Goal: Use online tool/utility: Utilize a website feature to perform a specific function

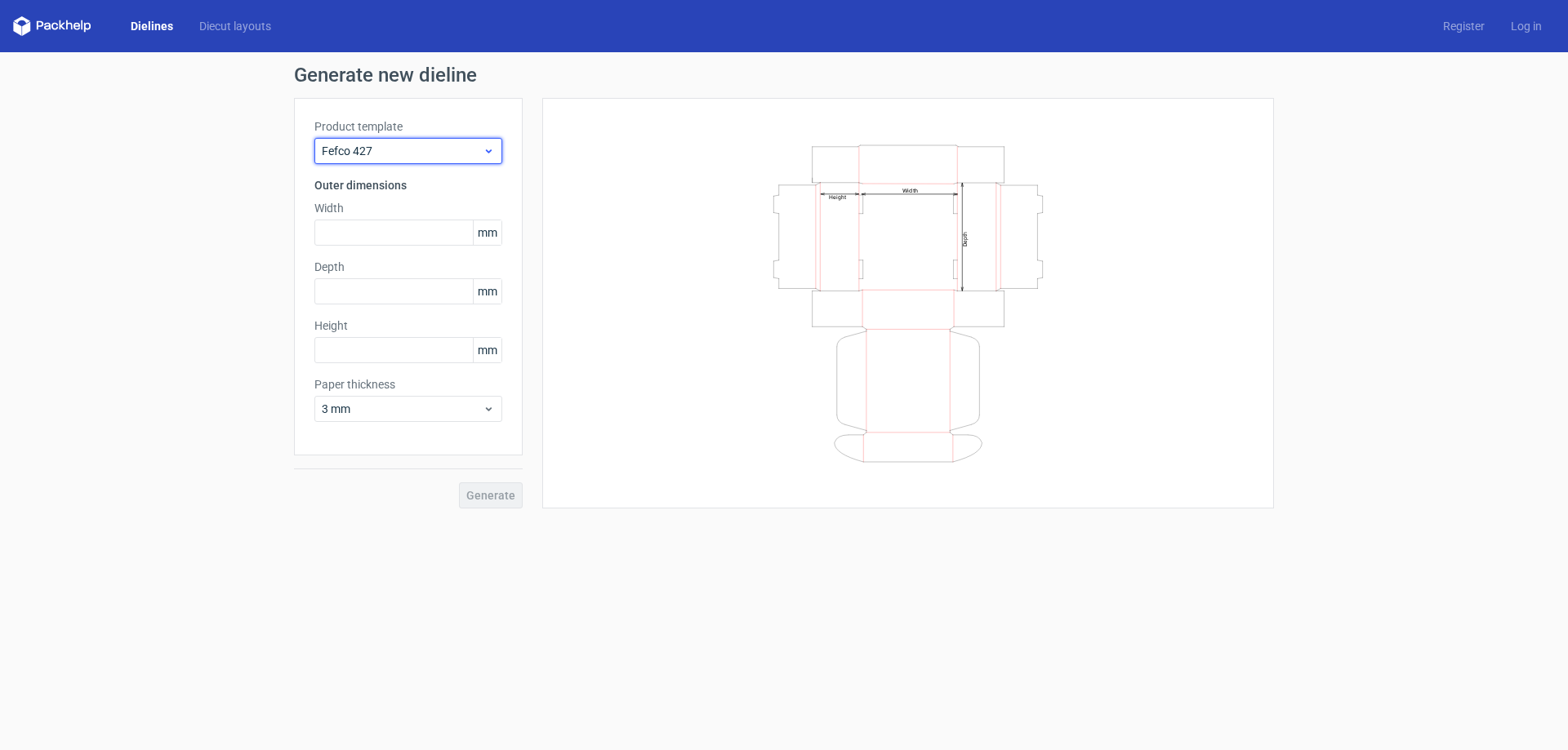
click at [469, 157] on span "Fefco 427" at bounding box center [402, 151] width 161 height 16
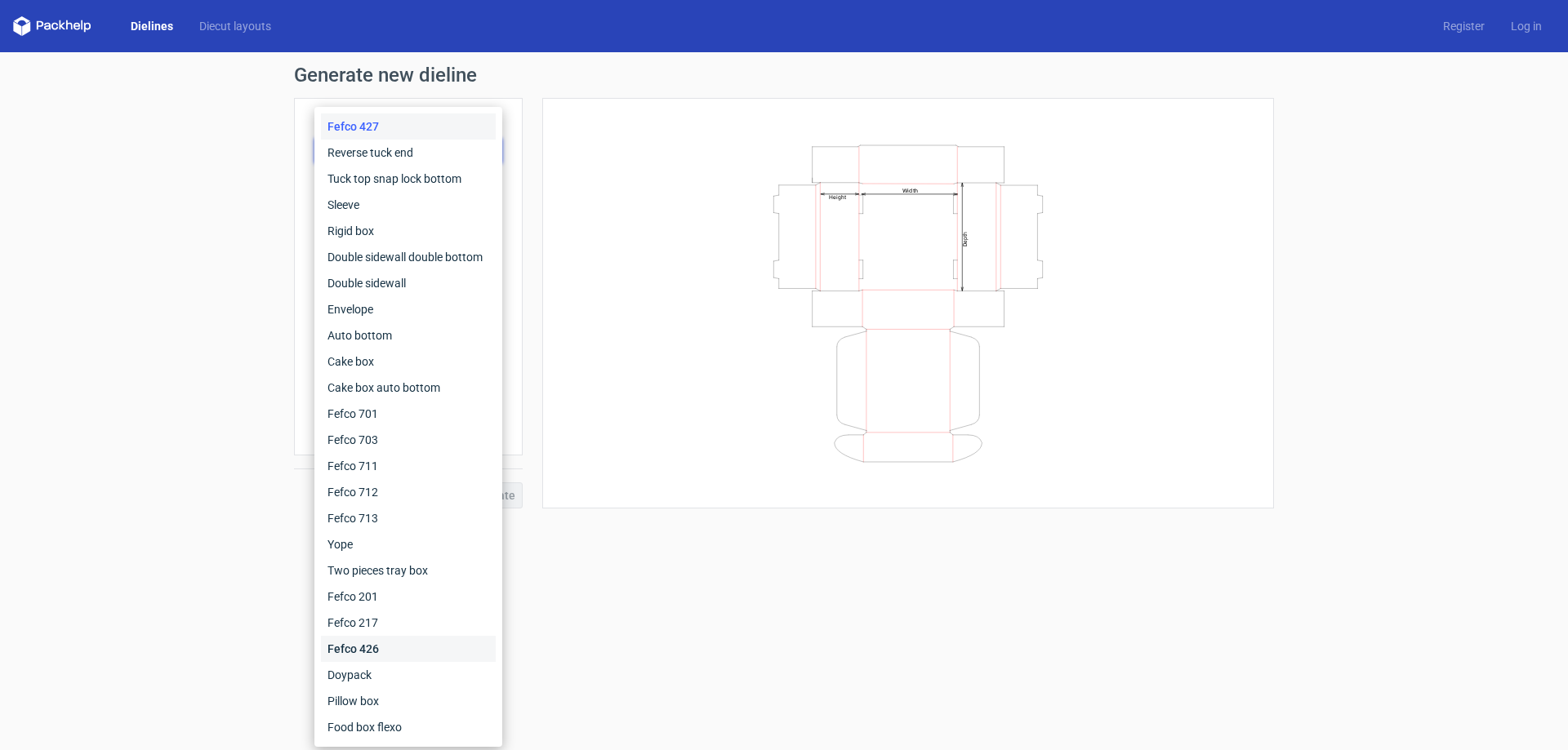
click at [378, 650] on div "Fefco 426" at bounding box center [409, 649] width 175 height 26
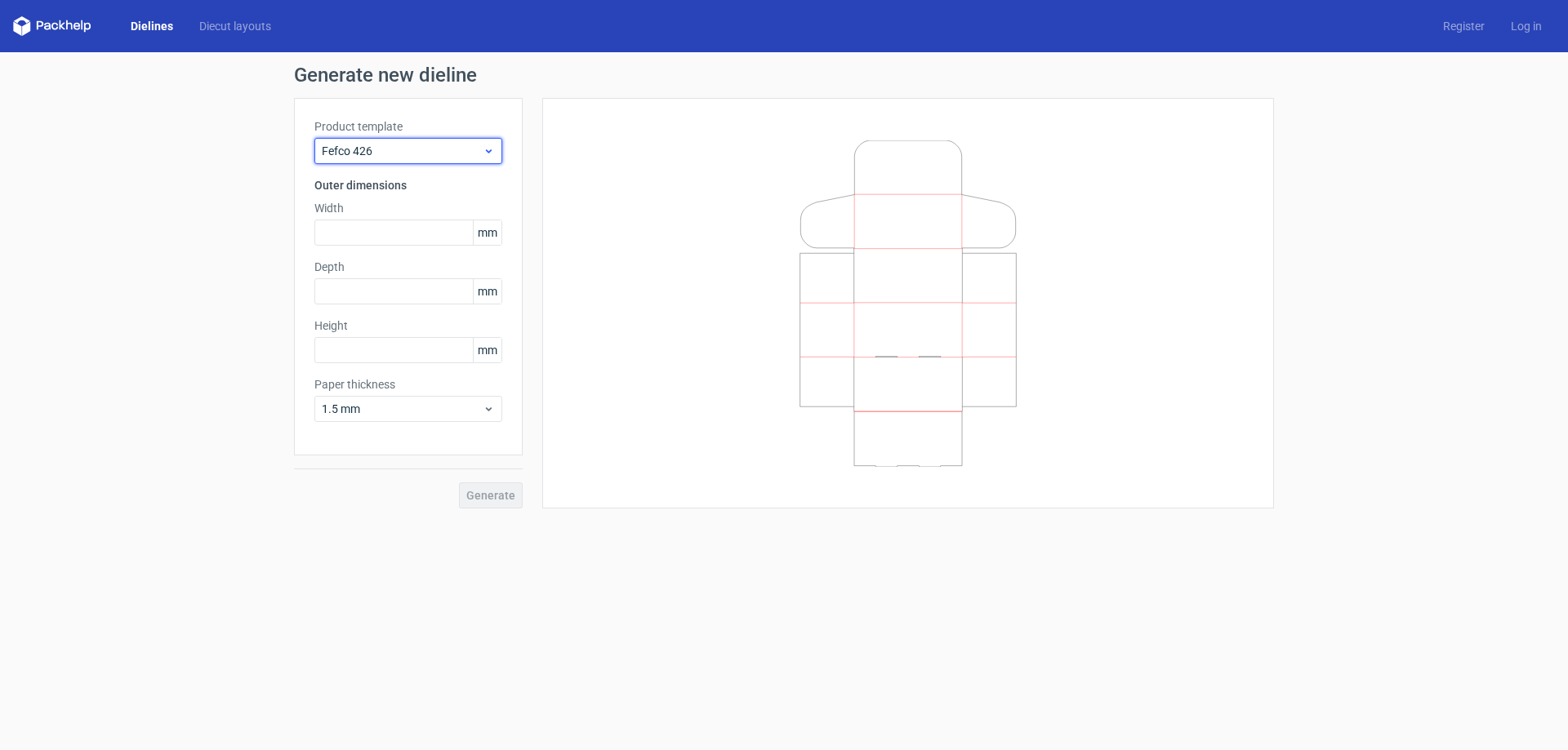
click at [398, 140] on div "Fefco 426" at bounding box center [408, 151] width 188 height 26
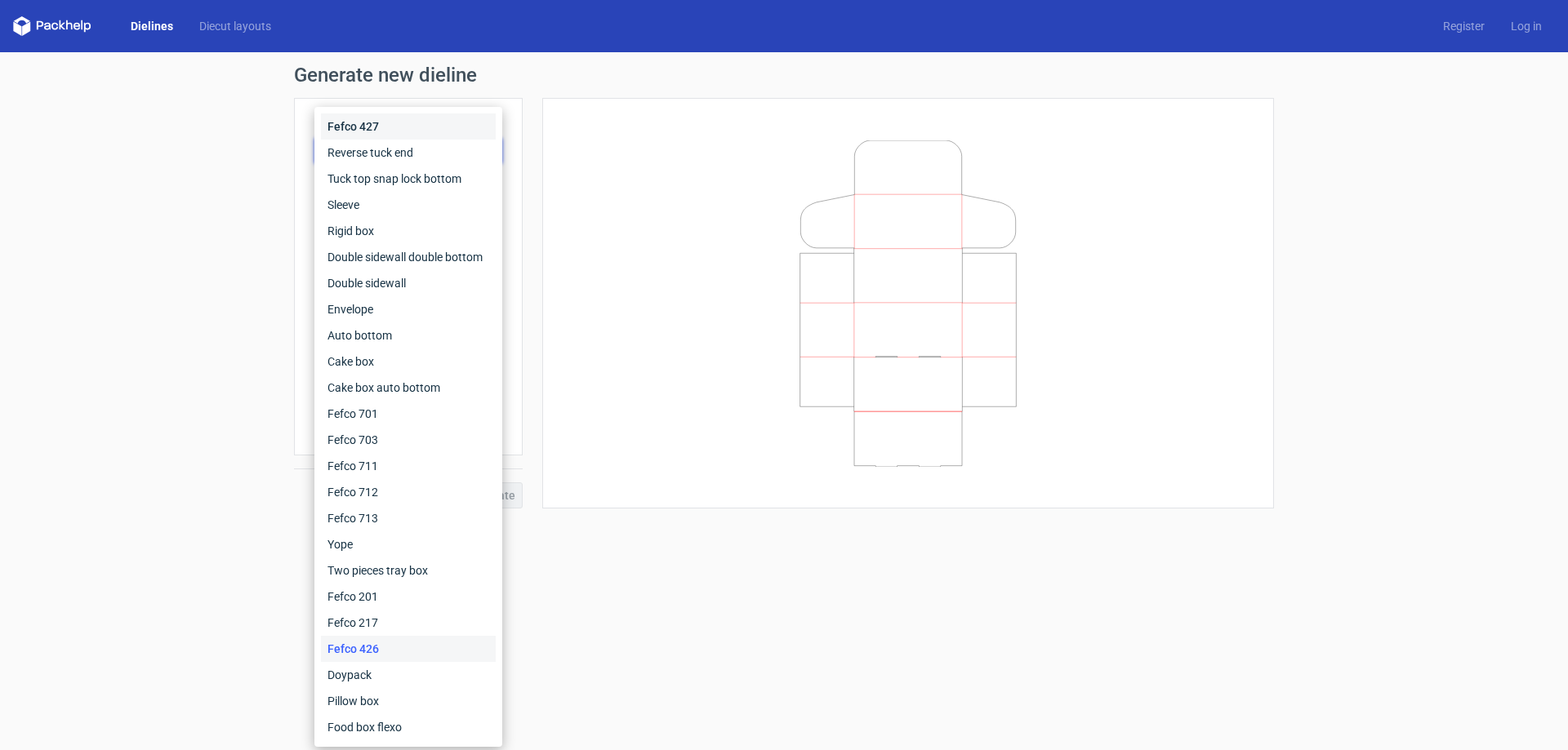
click at [380, 116] on div "Fefco 427" at bounding box center [409, 126] width 175 height 26
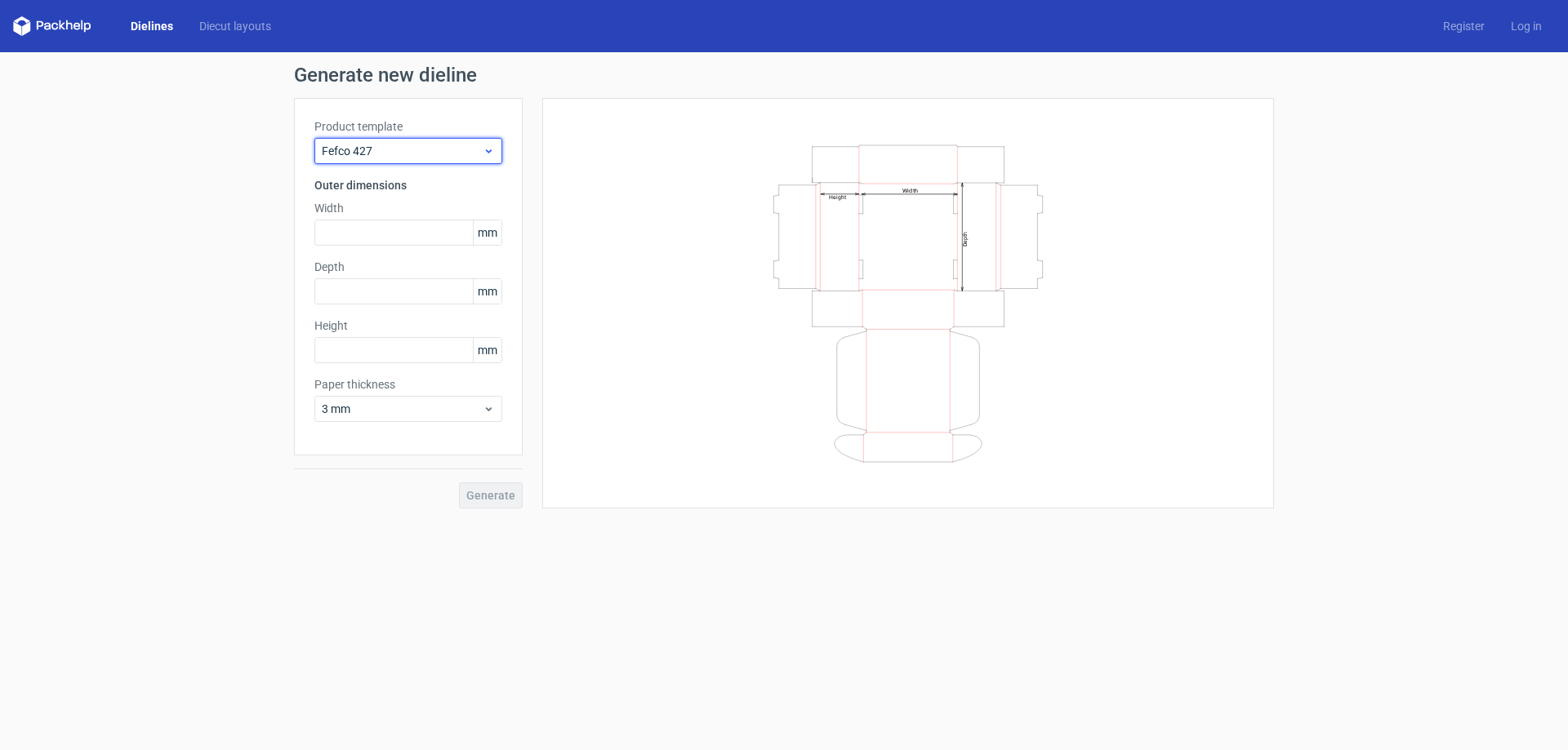
click at [397, 149] on span "Fefco 427" at bounding box center [402, 151] width 161 height 16
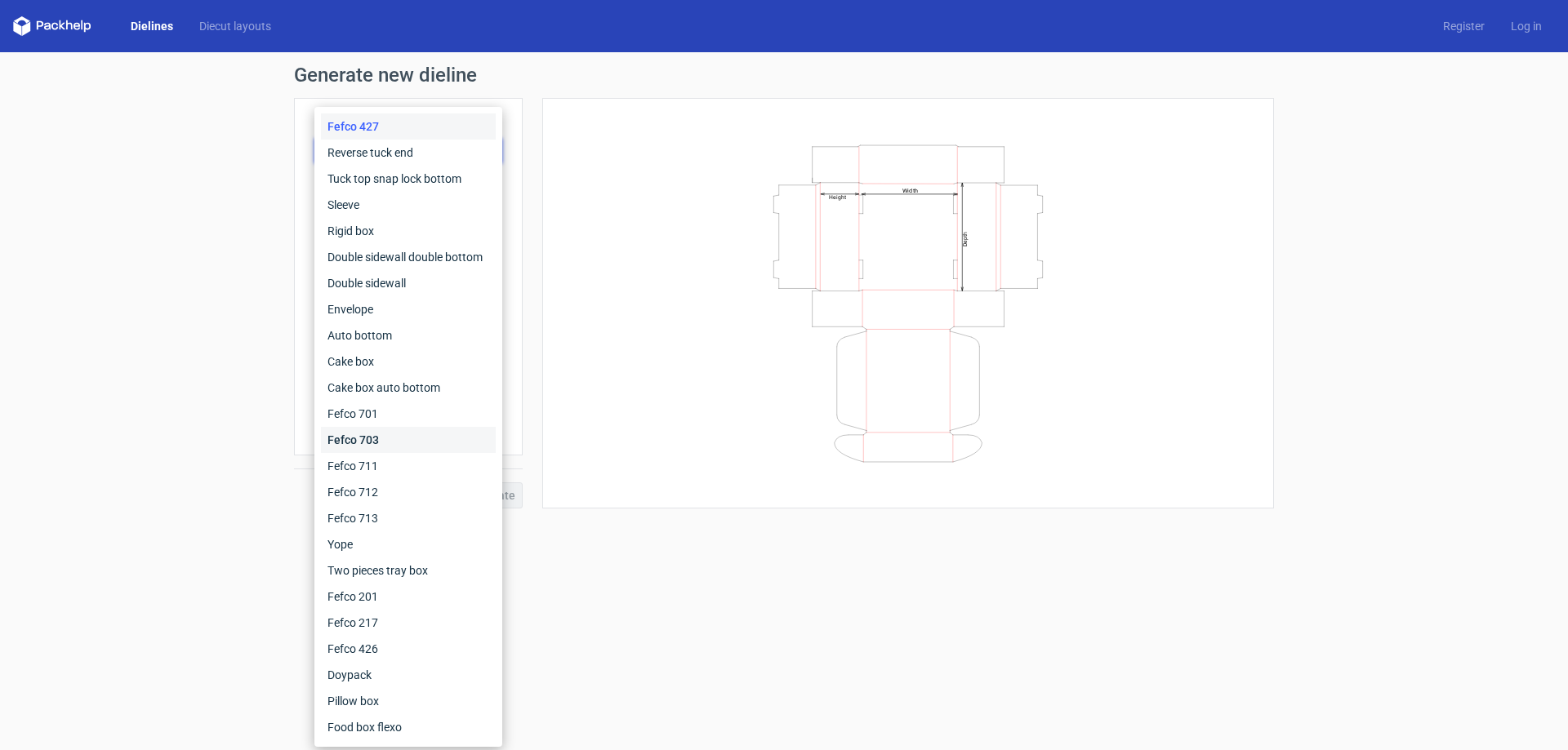
click at [404, 439] on div "Fefco 703" at bounding box center [409, 440] width 175 height 26
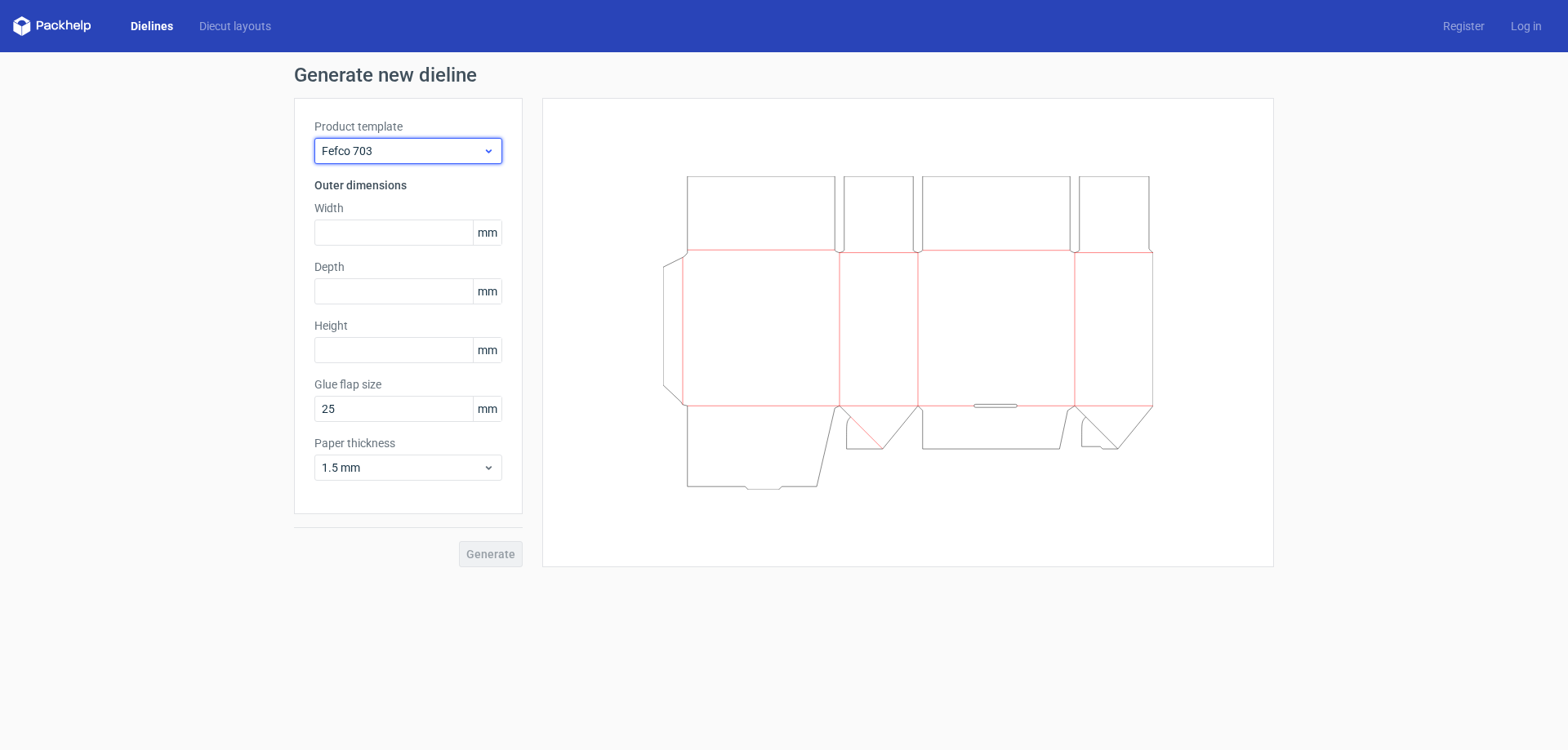
click at [376, 146] on span "Fefco 703" at bounding box center [402, 151] width 161 height 16
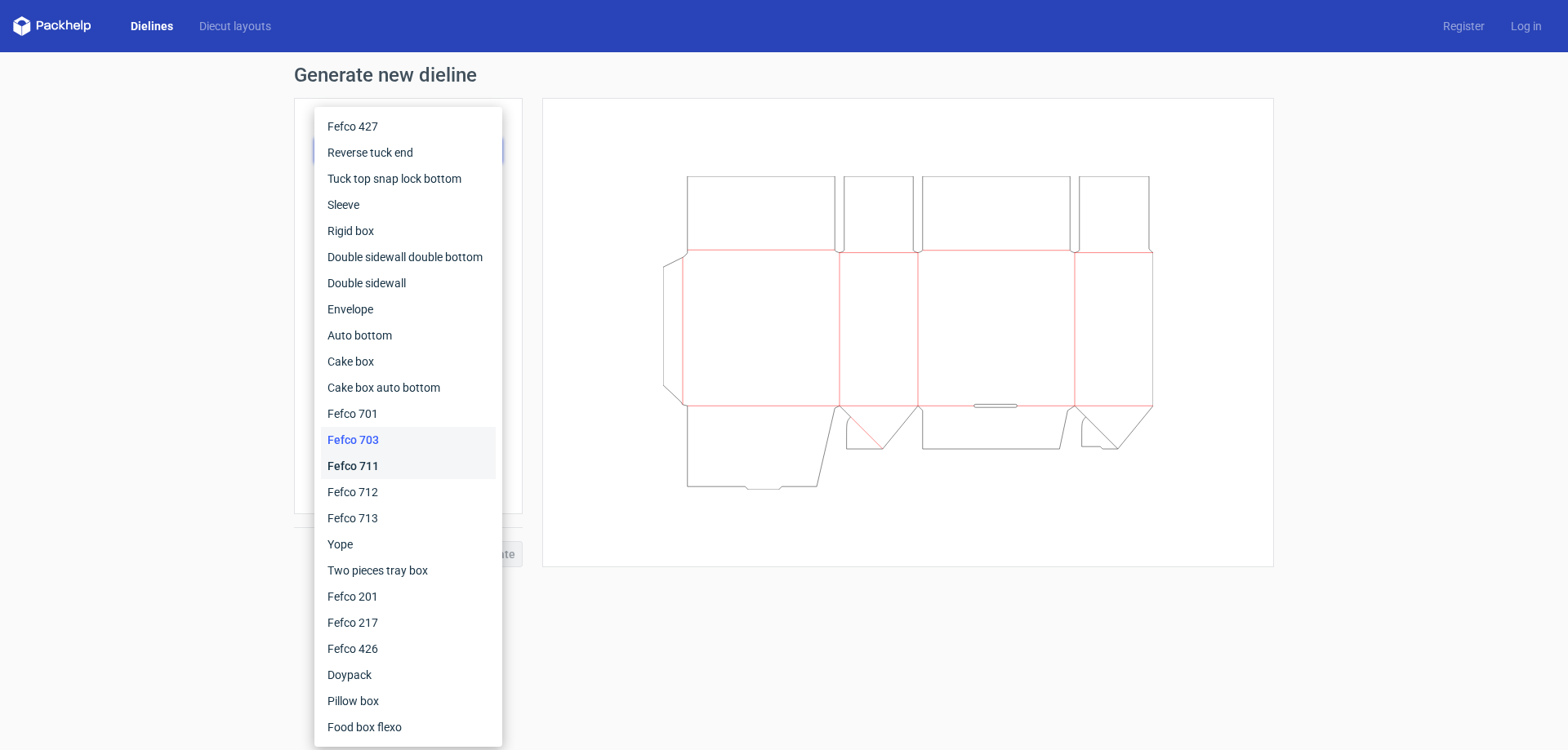
click at [337, 472] on div "Fefco 711" at bounding box center [409, 466] width 175 height 26
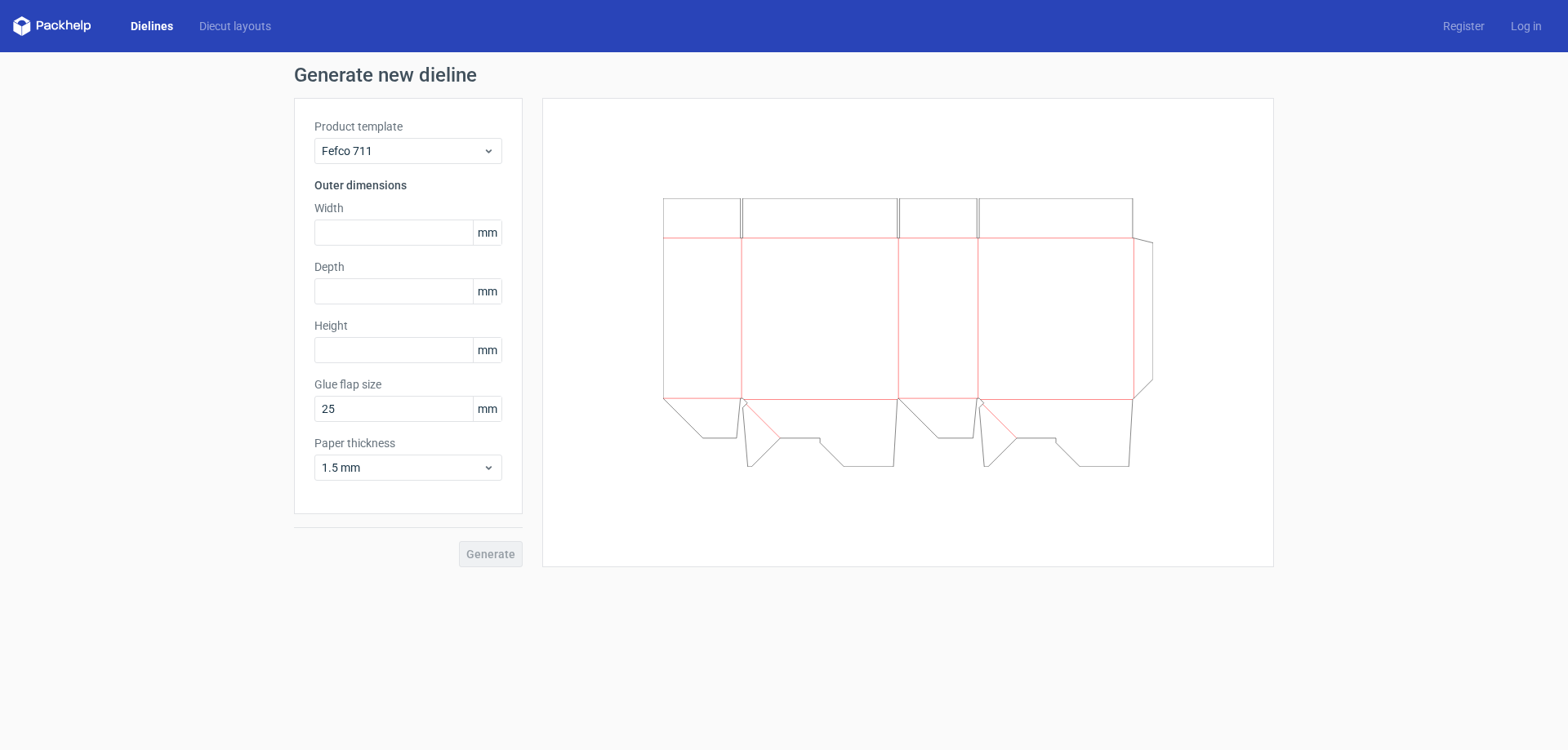
click at [500, 551] on div "Generate" at bounding box center [408, 540] width 229 height 53
click at [499, 558] on div "Generate" at bounding box center [408, 540] width 229 height 53
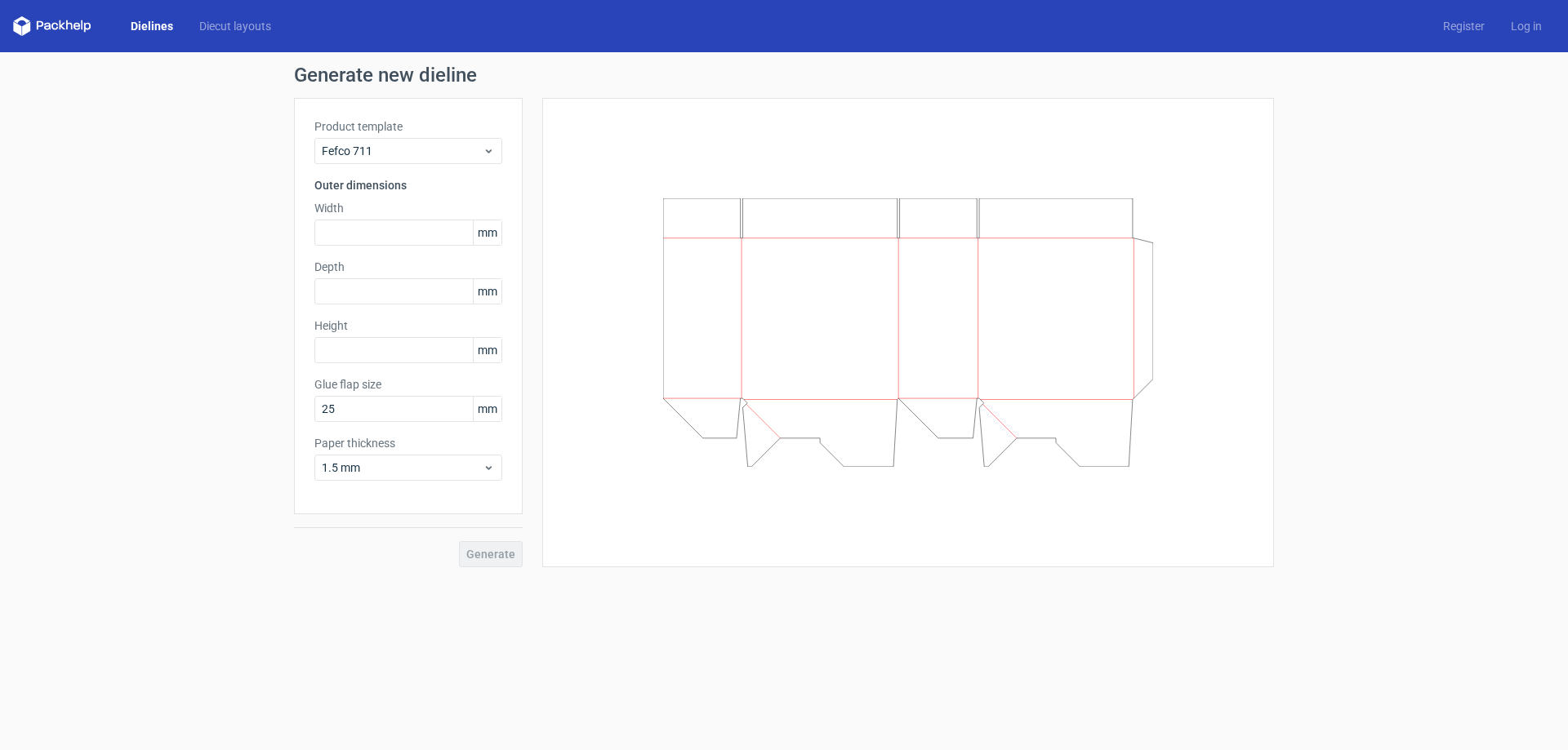
click at [501, 554] on div "Generate" at bounding box center [408, 540] width 229 height 53
